Goal: Task Accomplishment & Management: Manage account settings

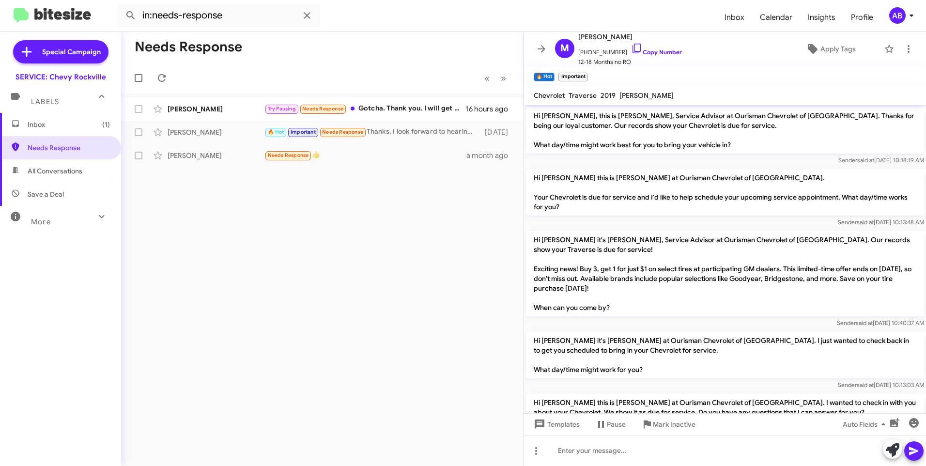
scroll to position [281, 0]
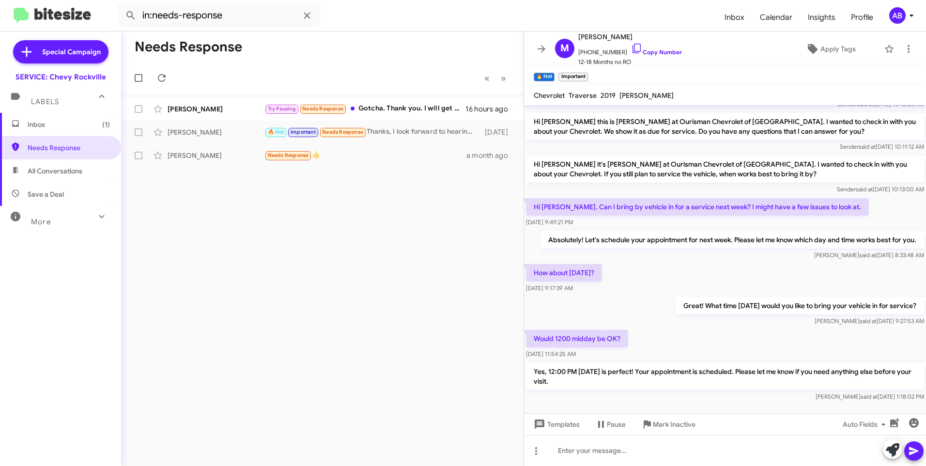
click at [376, 80] on mat-toolbar-row "« Previous » Next" at bounding box center [322, 77] width 402 height 31
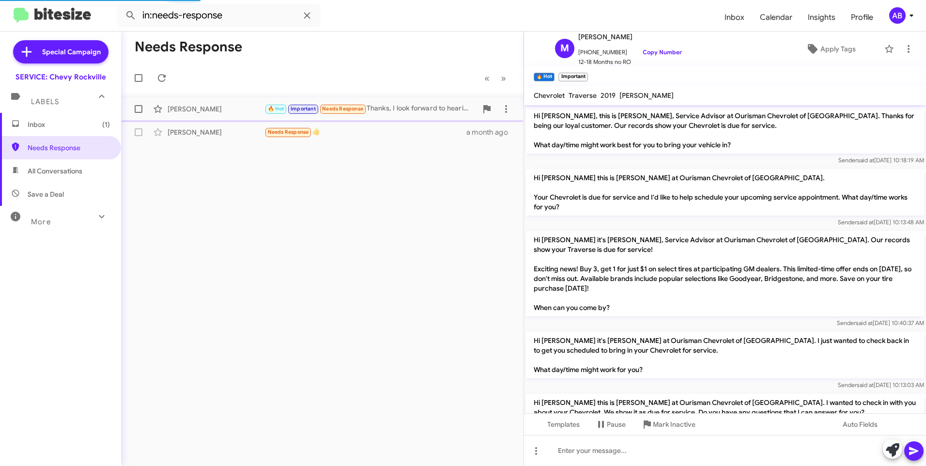
scroll to position [300, 0]
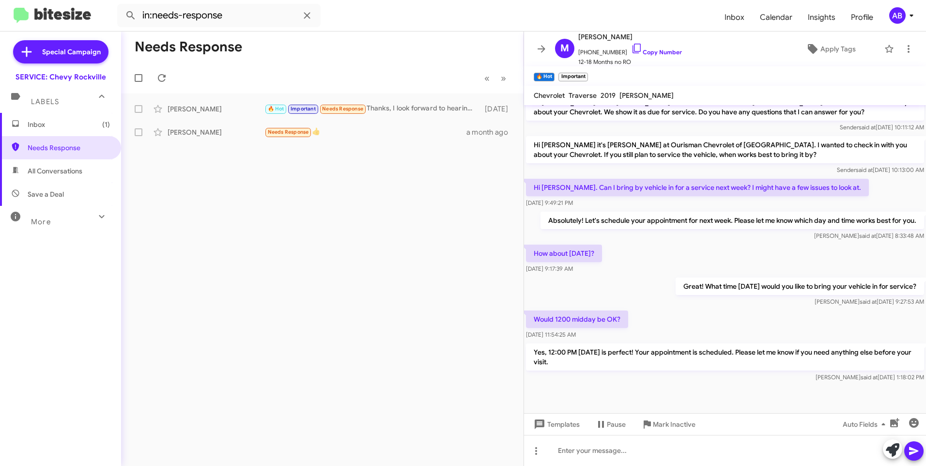
click at [55, 119] on span "Inbox (1)" at bounding box center [60, 124] width 121 height 23
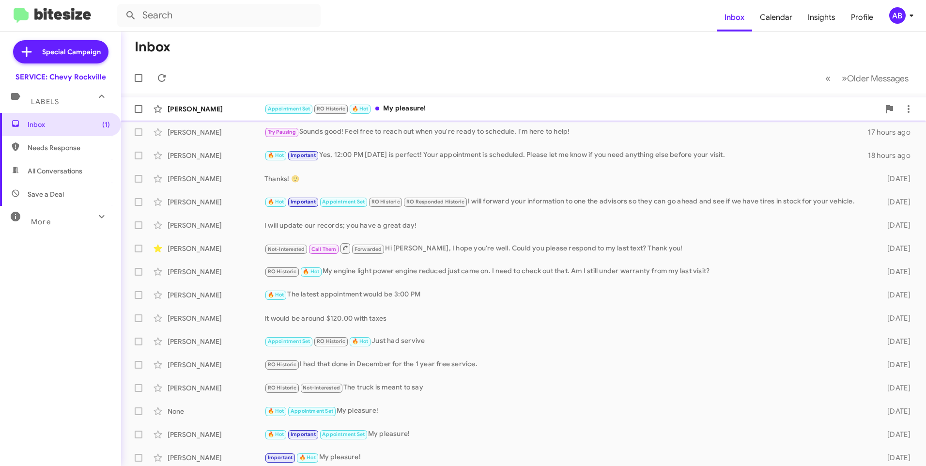
click at [444, 111] on div "Appointment Set RO Historic 🔥 Hot My pleasure!" at bounding box center [571, 108] width 615 height 11
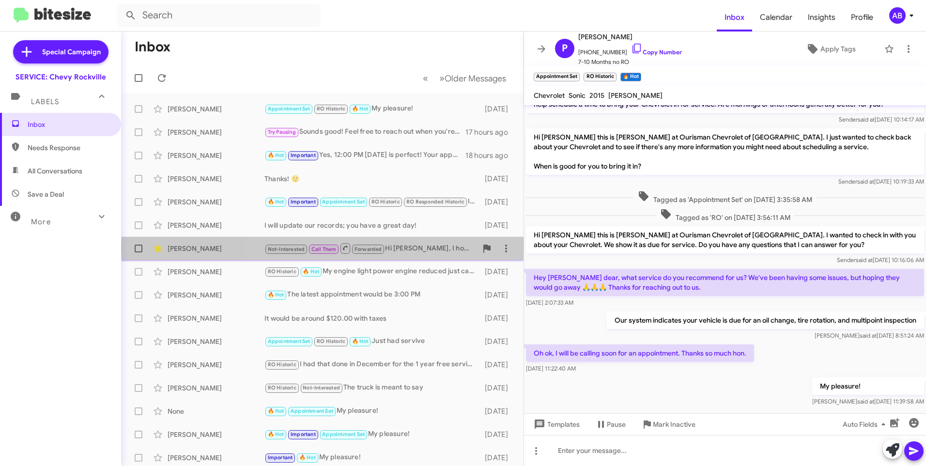
click at [413, 248] on div "Not-Interested Call Them Forwarded Hi Sammy, I hope you're well. Could you plea…" at bounding box center [370, 248] width 213 height 12
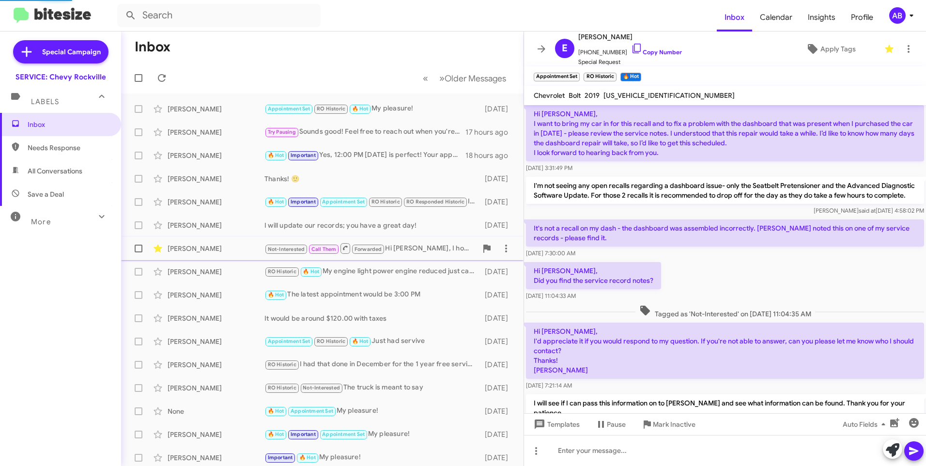
scroll to position [661, 0]
